Goal: Task Accomplishment & Management: Manage account settings

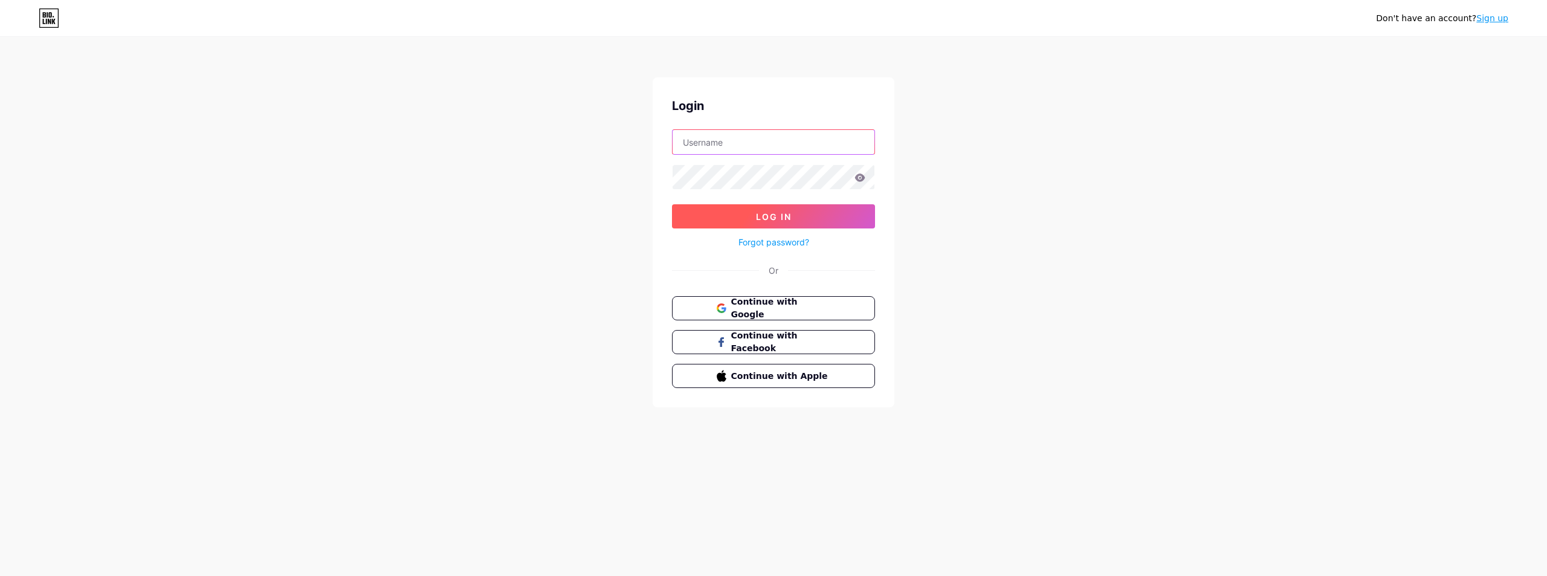
type input "[EMAIL_ADDRESS][DOMAIN_NAME]"
click at [760, 218] on span "Log In" at bounding box center [774, 216] width 36 height 10
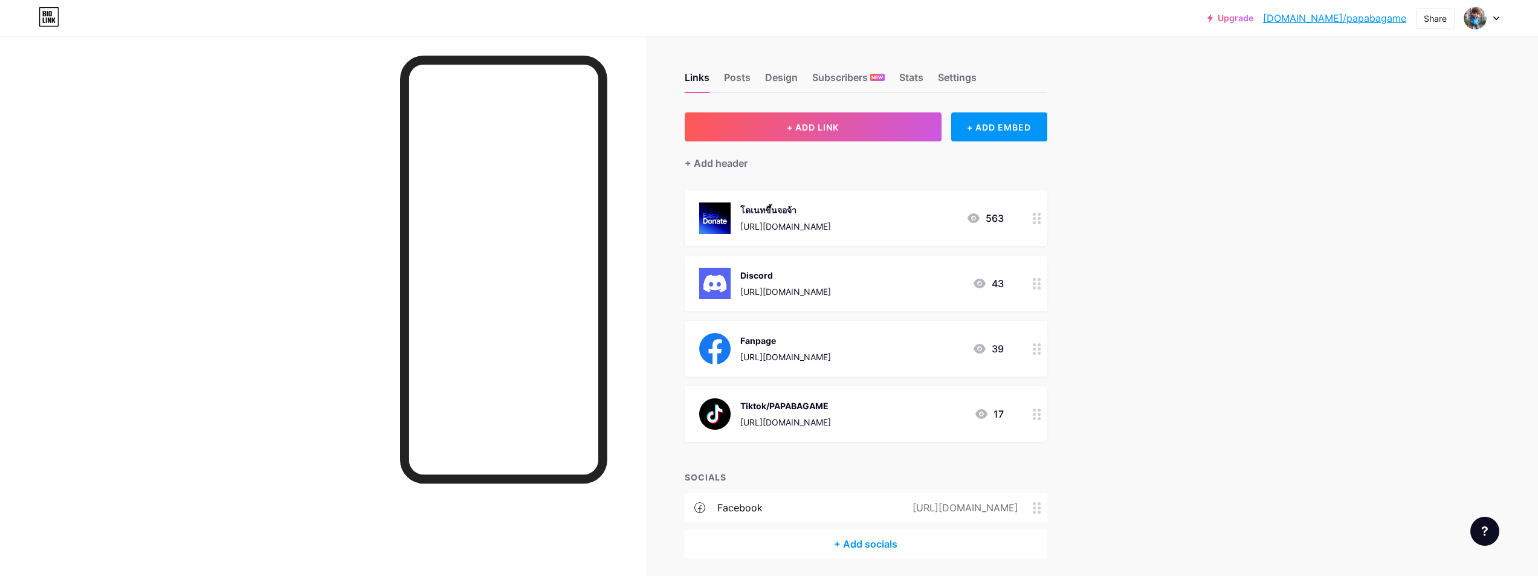
click at [831, 227] on div "[URL][DOMAIN_NAME]" at bounding box center [785, 226] width 91 height 13
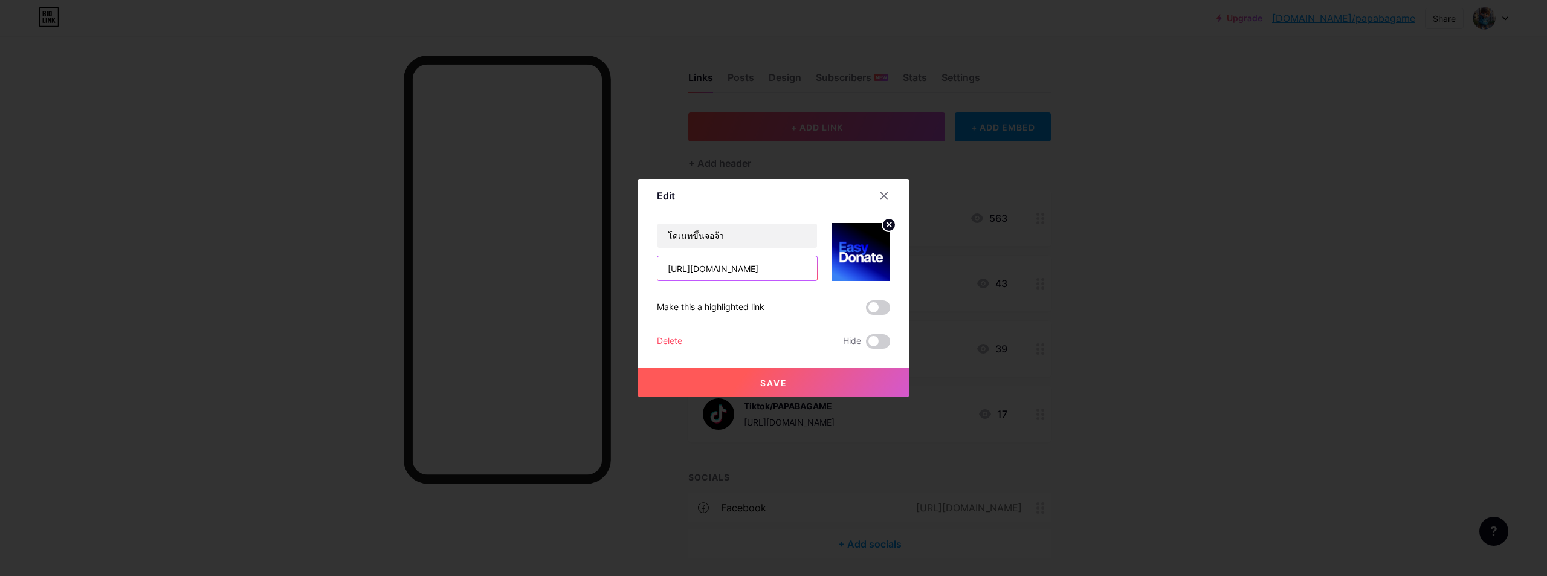
drag, startPoint x: 794, startPoint y: 265, endPoint x: 598, endPoint y: 265, distance: 195.8
click at [598, 265] on div "Edit Content YouTube Play YouTube video without leaving your page. ADD Vimeo Pl…" at bounding box center [773, 288] width 1547 height 576
click at [1216, 158] on div at bounding box center [773, 288] width 1547 height 576
